Goal: Transaction & Acquisition: Purchase product/service

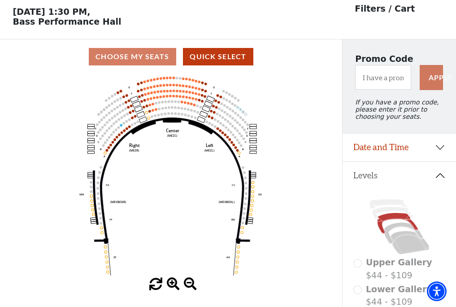
scroll to position [42, 0]
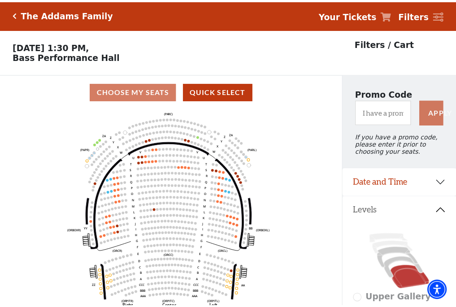
scroll to position [42, 0]
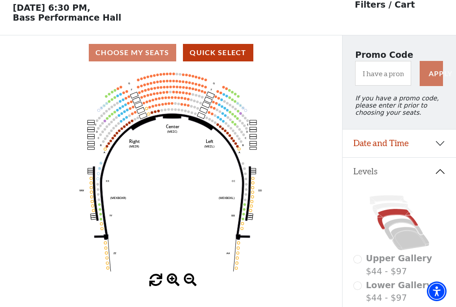
scroll to position [42, 0]
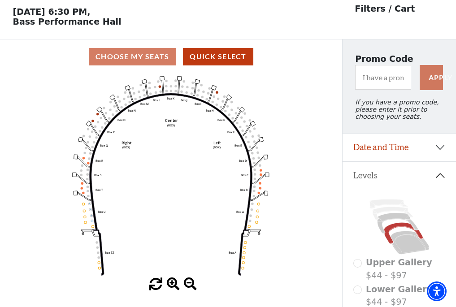
scroll to position [42, 0]
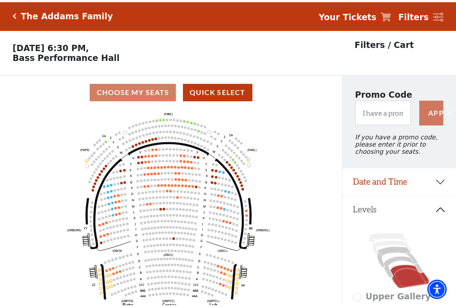
scroll to position [42, 0]
